Goal: Find specific page/section: Find specific page/section

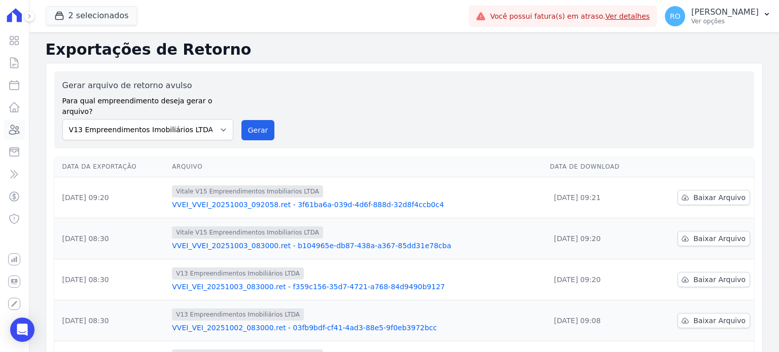
click at [16, 130] on icon at bounding box center [14, 130] width 12 height 12
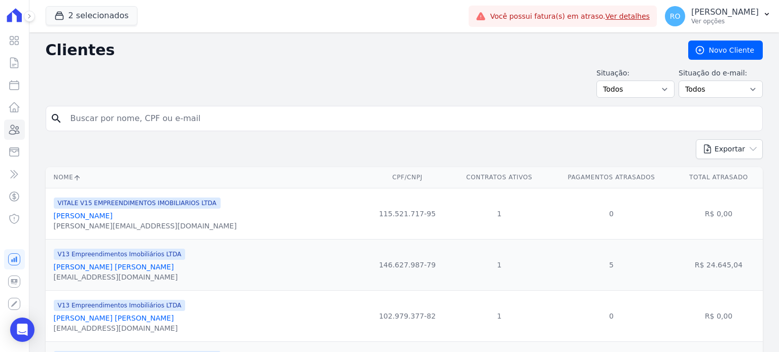
drag, startPoint x: 69, startPoint y: 118, endPoint x: 90, endPoint y: 120, distance: 20.4
click at [69, 118] on input "search" at bounding box center [411, 119] width 694 height 20
type input "[PERSON_NAME]"
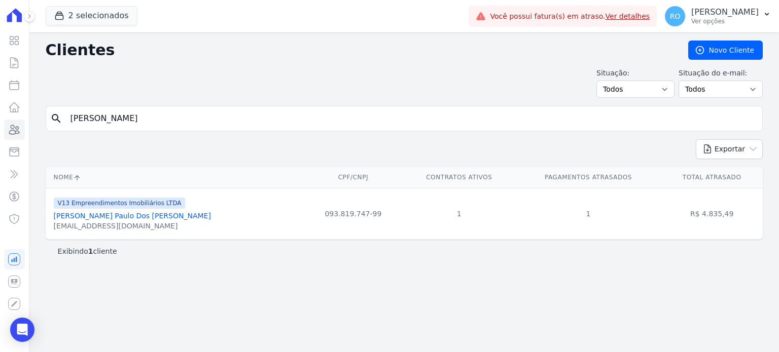
click at [134, 217] on link "[PERSON_NAME] Paulo Dos [PERSON_NAME]" at bounding box center [132, 216] width 157 height 8
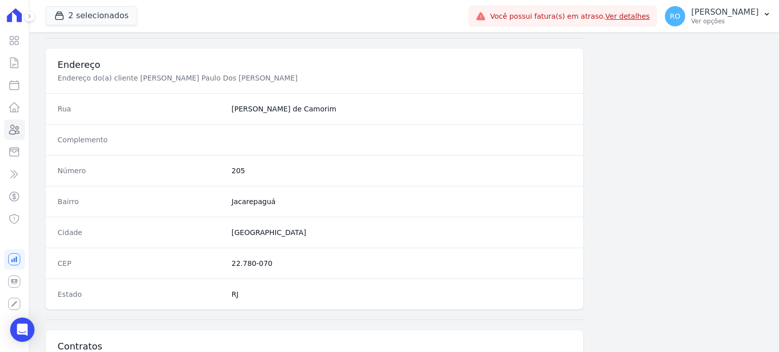
scroll to position [593, 0]
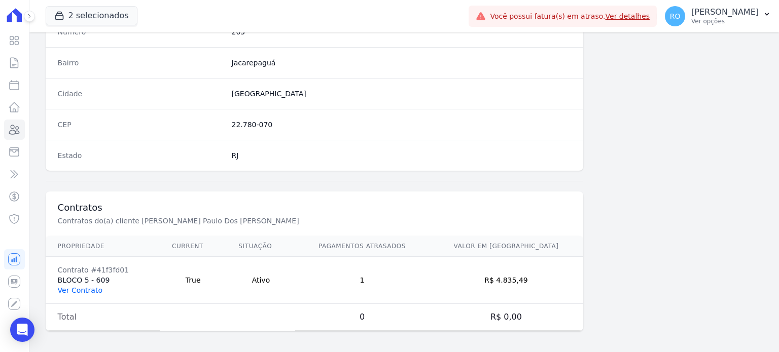
click at [82, 286] on link "Ver Contrato" at bounding box center [80, 290] width 45 height 8
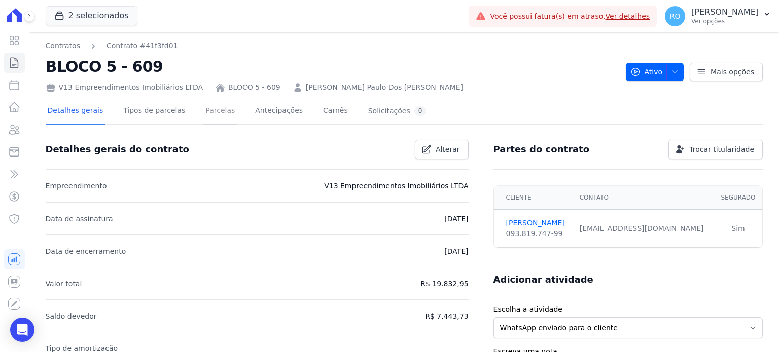
click at [203, 117] on link "Parcelas" at bounding box center [219, 111] width 33 height 27
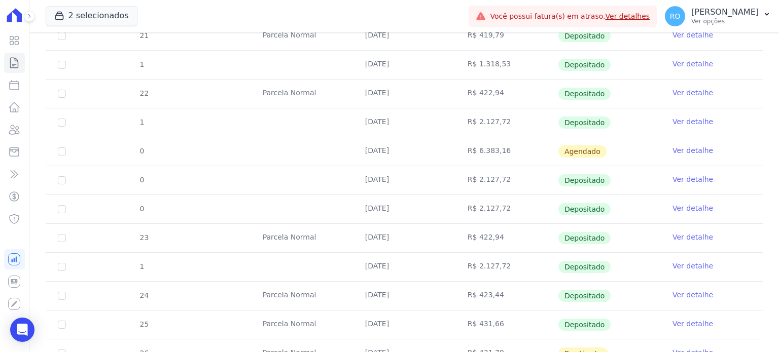
scroll to position [681, 0]
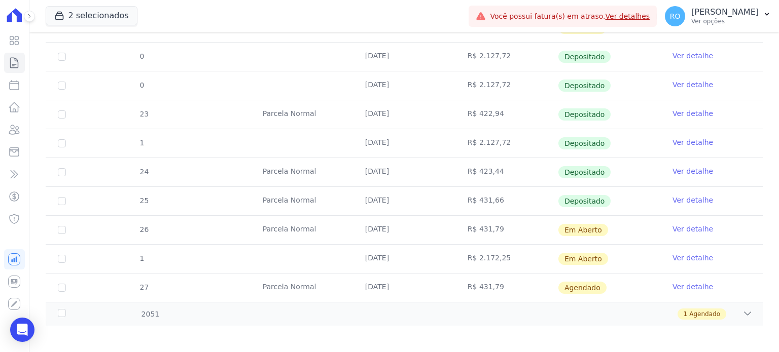
click at [672, 227] on link "Ver detalhe" at bounding box center [692, 229] width 41 height 10
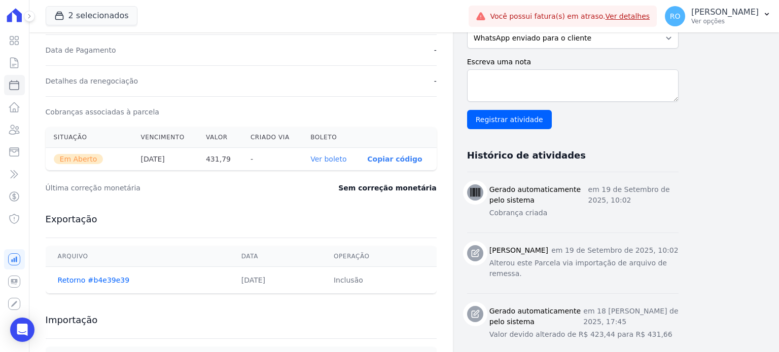
scroll to position [304, 0]
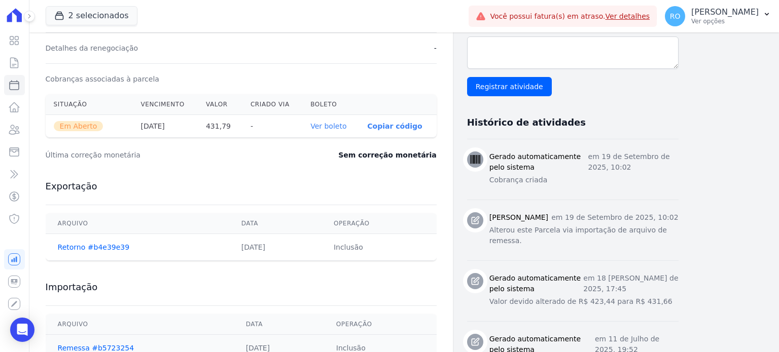
click at [339, 128] on link "Ver boleto" at bounding box center [328, 126] width 36 height 8
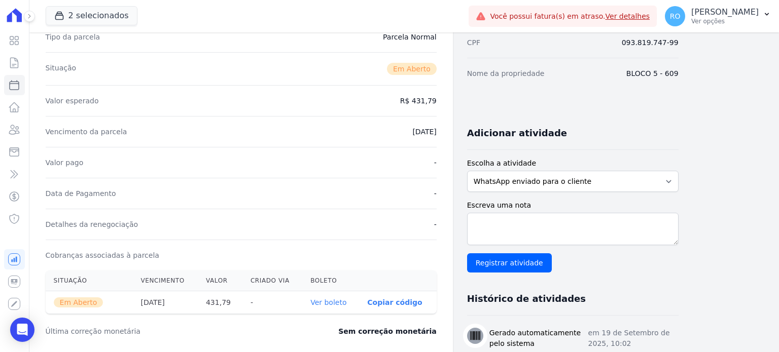
scroll to position [0, 0]
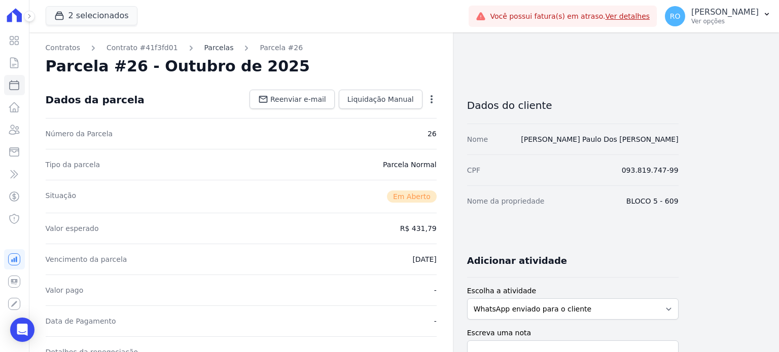
click at [205, 48] on link "Parcelas" at bounding box center [218, 48] width 29 height 11
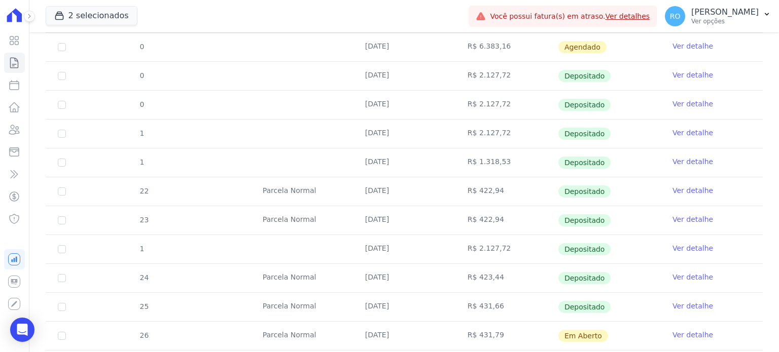
scroll to position [681, 0]
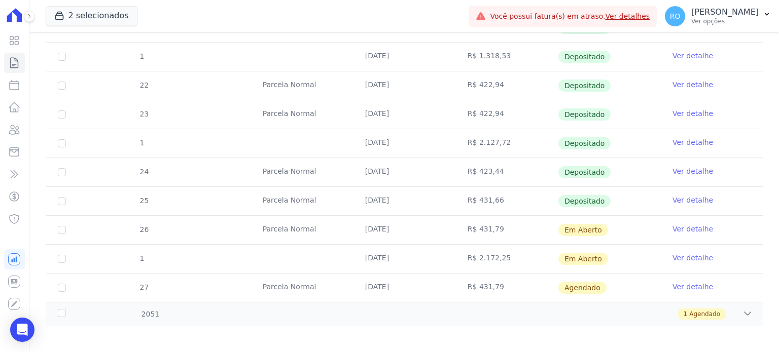
click at [675, 255] on link "Ver detalhe" at bounding box center [692, 258] width 41 height 10
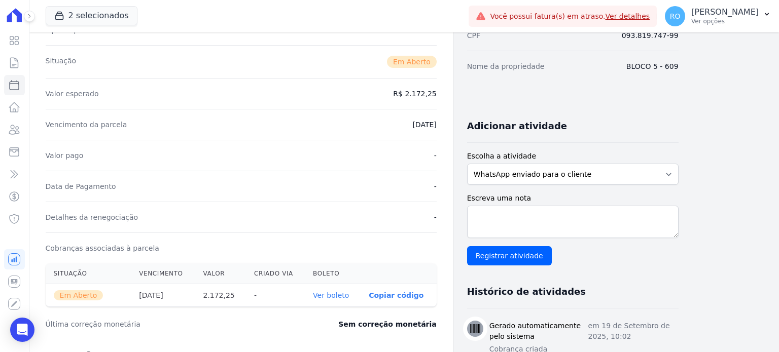
scroll to position [152, 0]
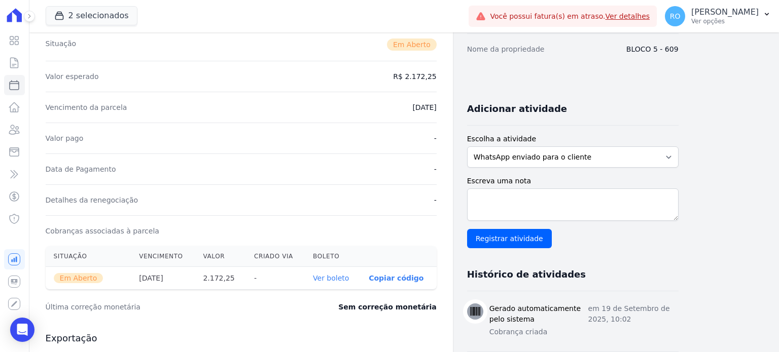
click at [337, 276] on link "Ver boleto" at bounding box center [331, 278] width 36 height 8
